Goal: Information Seeking & Learning: Learn about a topic

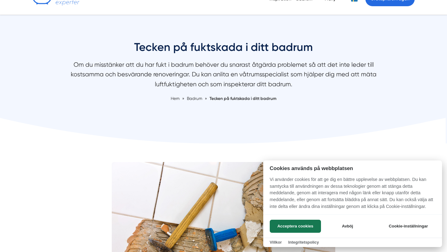
scroll to position [37, 0]
click at [345, 224] on button "Avböj" at bounding box center [347, 226] width 49 height 13
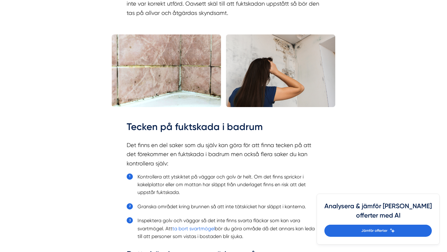
scroll to position [494, 0]
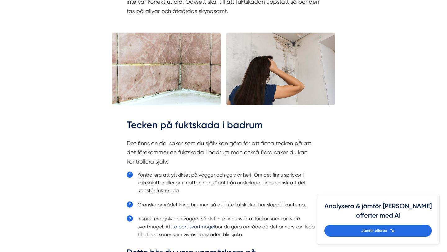
click at [206, 228] on link "ta bort svartmögel" at bounding box center [193, 227] width 42 height 6
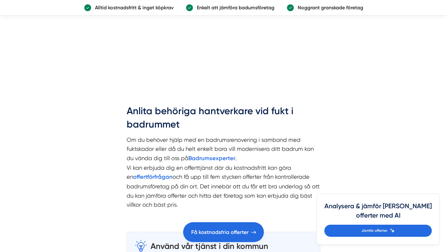
scroll to position [1334, 0]
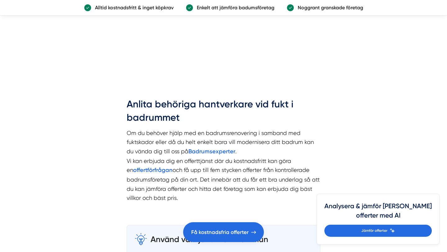
click at [234, 138] on p "Om du behöver hjälp med en badrumsrenovering i samband med fuktskador eller då …" at bounding box center [224, 165] width 194 height 74
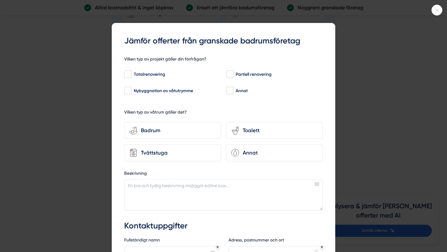
scroll to position [1839, 0]
click at [442, 4] on div at bounding box center [223, 126] width 447 height 252
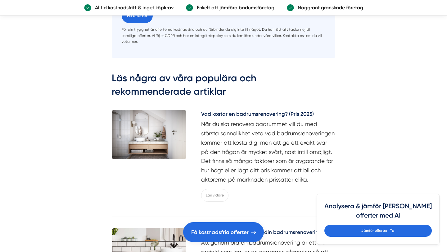
scroll to position [2174, 0]
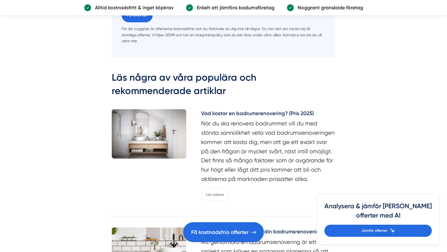
click at [245, 109] on h5 "Vad kostar en badrumsrenovering? (Pris 2025)" at bounding box center [268, 114] width 134 height 10
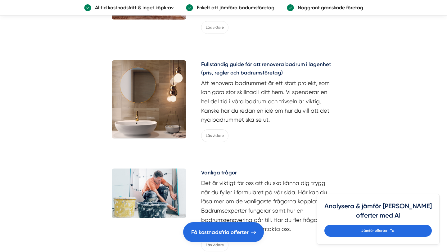
scroll to position [2501, 0]
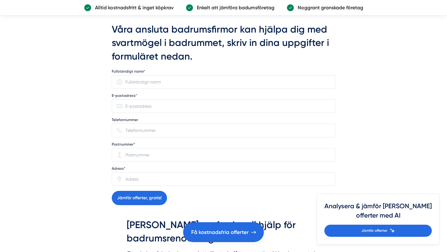
scroll to position [977, 0]
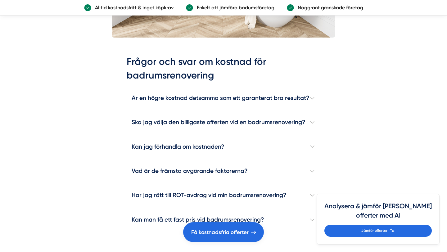
scroll to position [1777, 0]
